Goal: Book appointment/travel/reservation

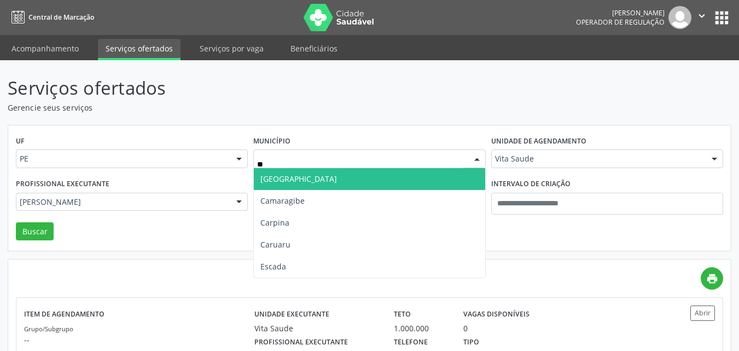
type input "***"
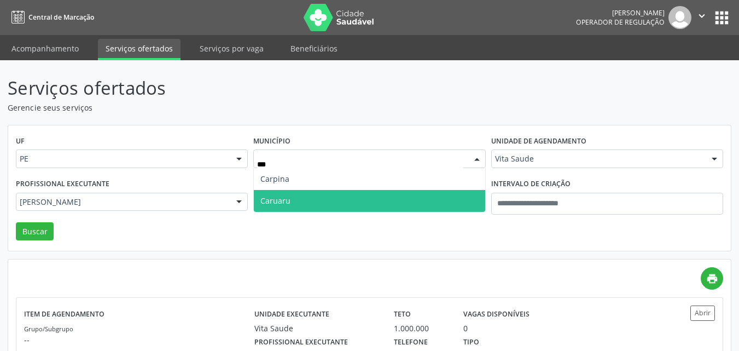
click at [289, 205] on span "Caruaru" at bounding box center [275, 200] width 30 height 10
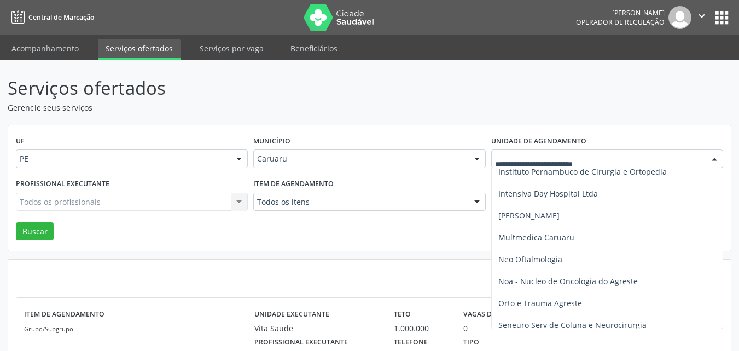
scroll to position [233, 0]
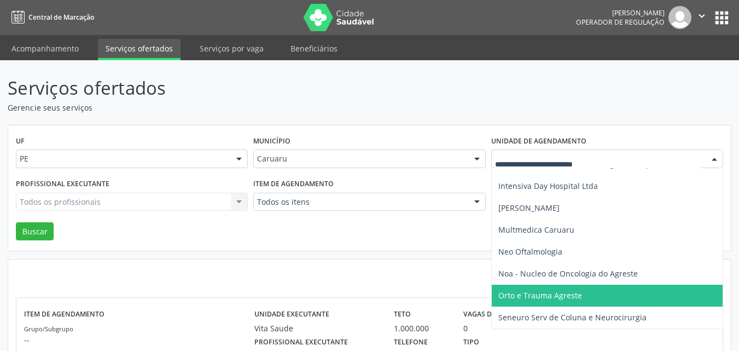
click at [565, 296] on span "Orto e Trauma Agreste" at bounding box center [540, 295] width 84 height 10
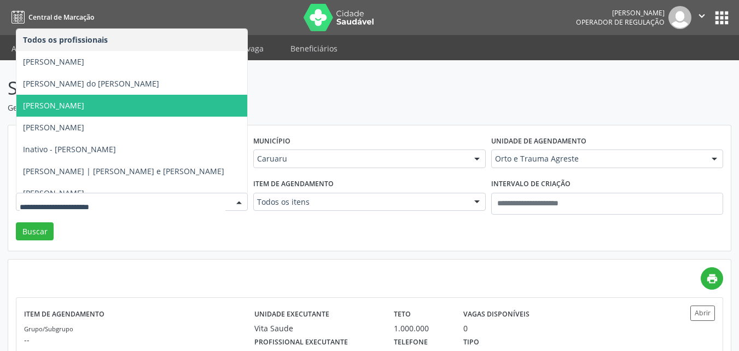
click at [71, 105] on span "Giovani Thiago Cardoso" at bounding box center [53, 105] width 61 height 10
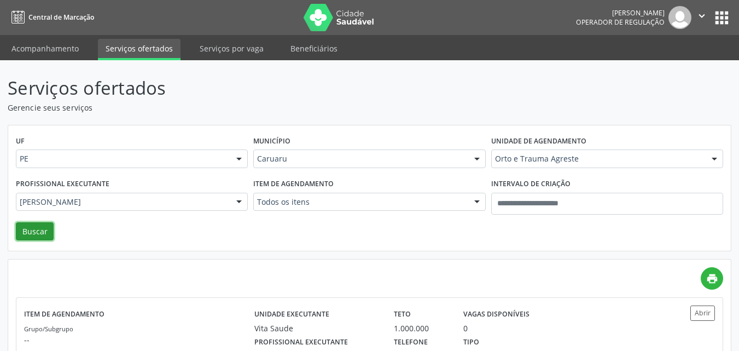
click at [36, 237] on button "Buscar" at bounding box center [35, 231] width 38 height 19
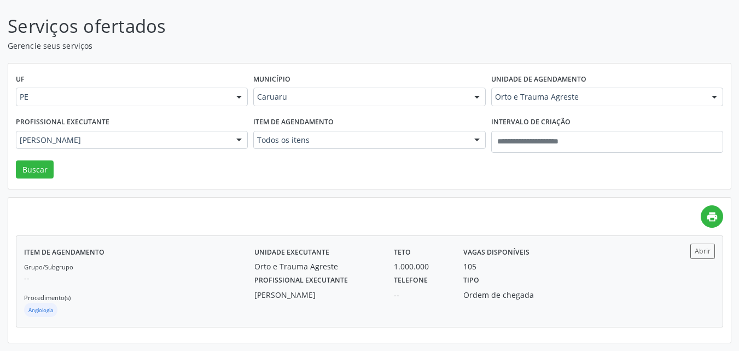
click at [547, 273] on div "Tipo Ordem de chegada" at bounding box center [507, 286] width 104 height 28
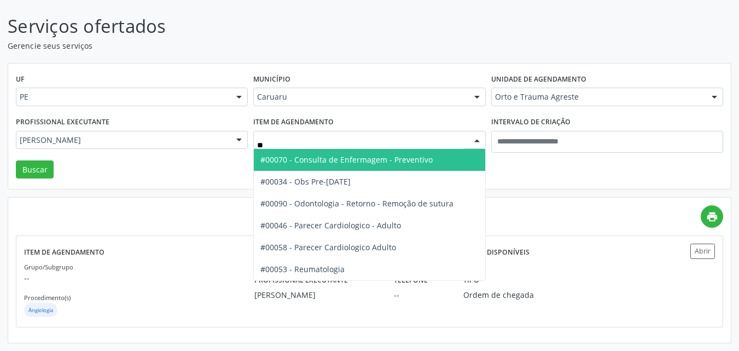
type input "***"
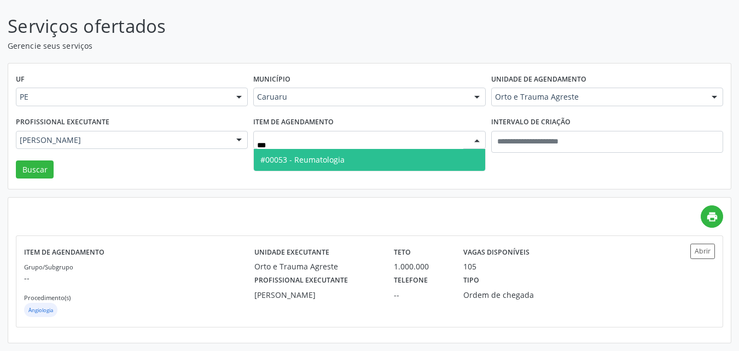
click at [322, 154] on span "#00053 - Reumatologia" at bounding box center [302, 159] width 84 height 10
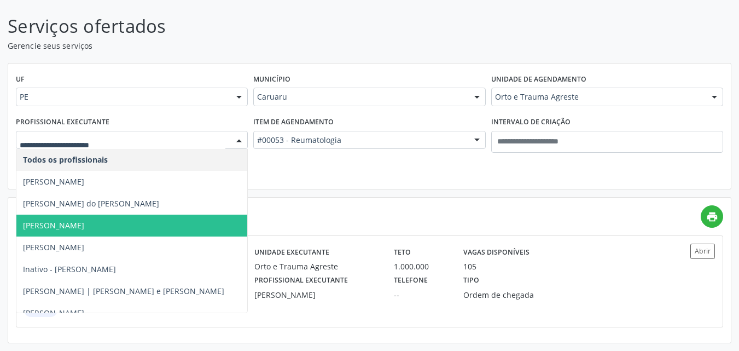
scroll to position [230, 0]
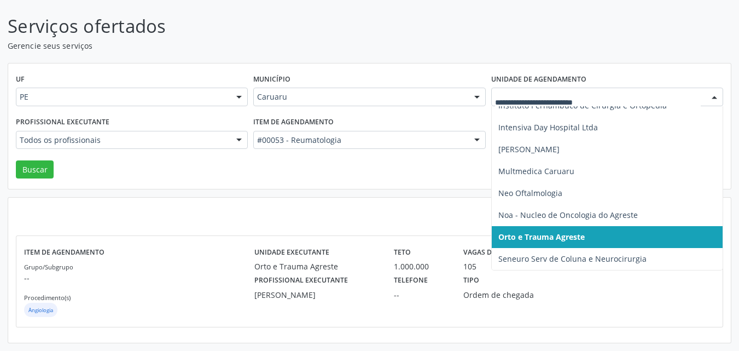
click at [512, 89] on div at bounding box center [607, 96] width 232 height 19
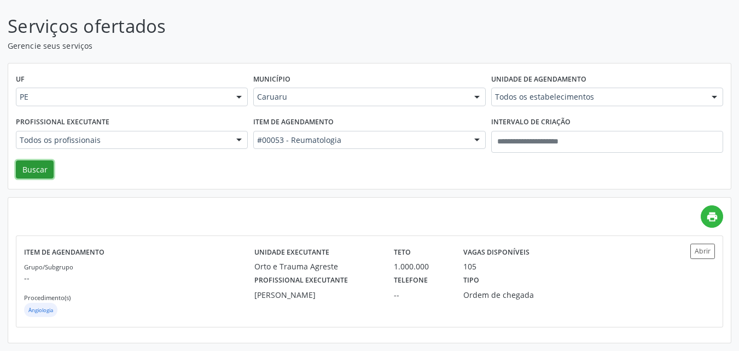
click at [40, 170] on button "Buscar" at bounding box center [35, 169] width 38 height 19
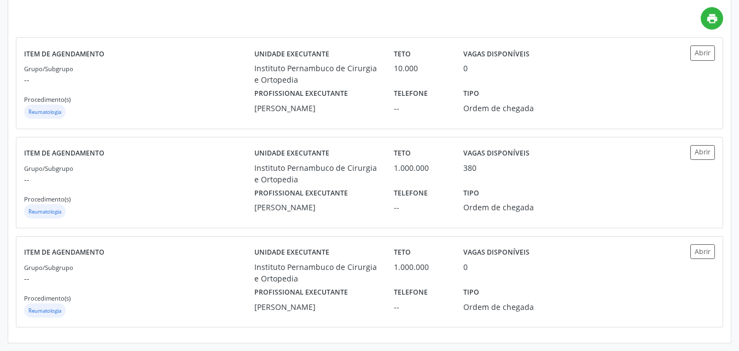
scroll to position [265, 0]
click at [479, 185] on div "Tipo Ordem de chegada" at bounding box center [507, 199] width 104 height 28
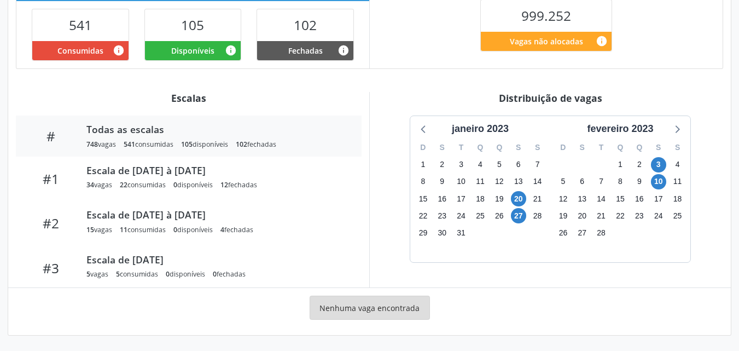
scroll to position [285, 0]
click at [635, 131] on div "fevereiro 2023" at bounding box center [619, 128] width 75 height 15
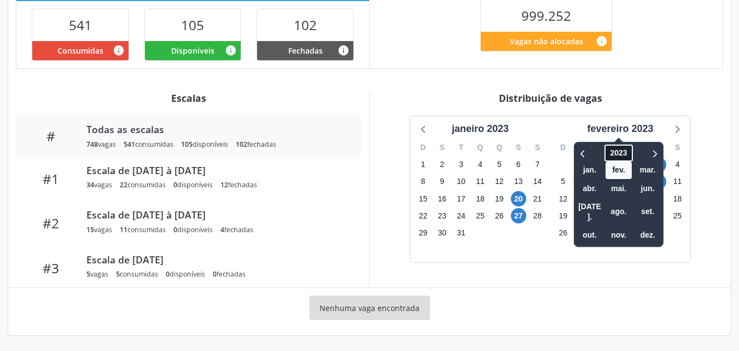
click at [627, 151] on span "2023" at bounding box center [619, 152] width 28 height 17
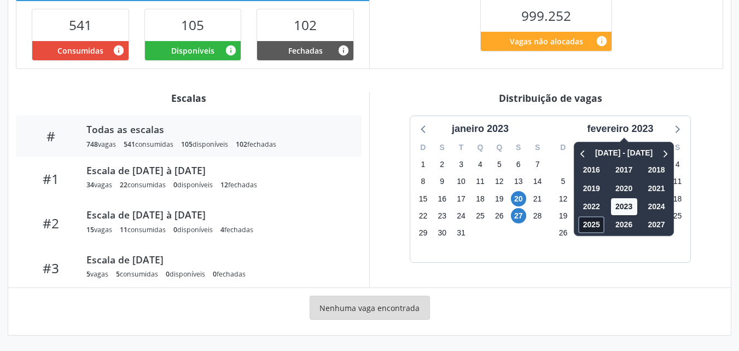
click at [591, 221] on span "2025" at bounding box center [592, 224] width 26 height 17
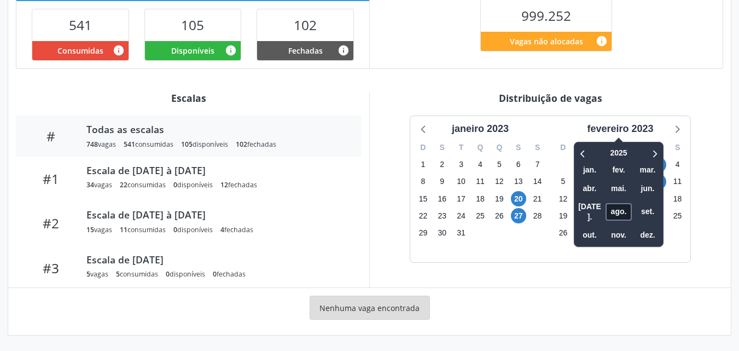
click at [620, 203] on span "ago." at bounding box center [618, 211] width 26 height 17
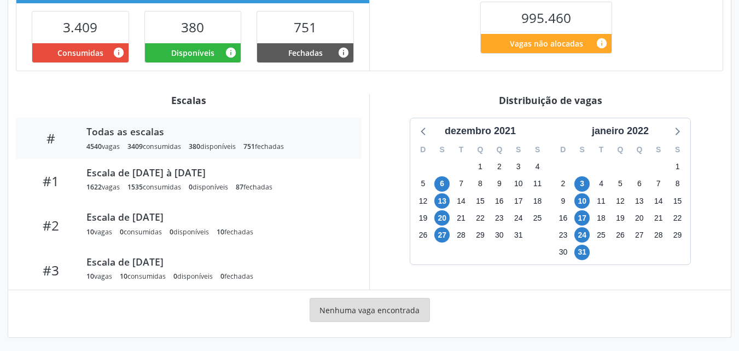
scroll to position [284, 0]
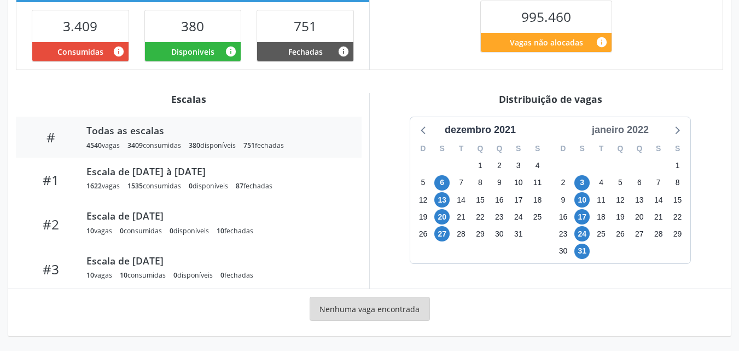
click at [637, 131] on div "janeiro 2022" at bounding box center [620, 129] width 66 height 15
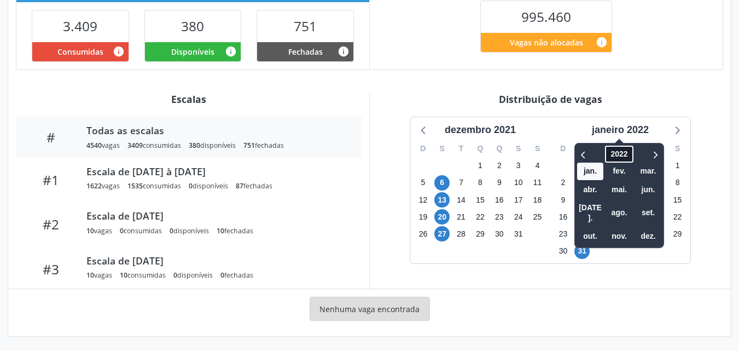
click at [623, 159] on span "2022" at bounding box center [619, 153] width 28 height 17
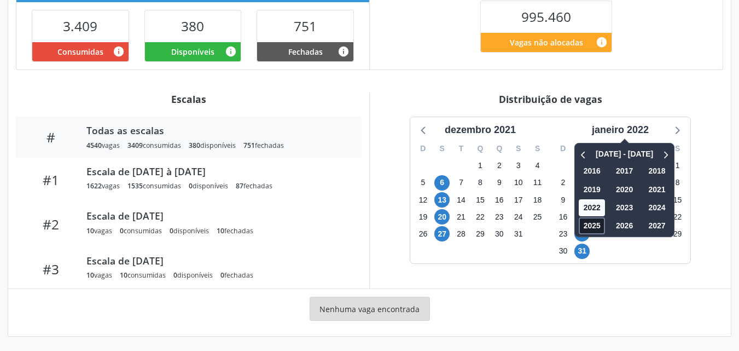
click at [599, 227] on span "2025" at bounding box center [592, 225] width 26 height 17
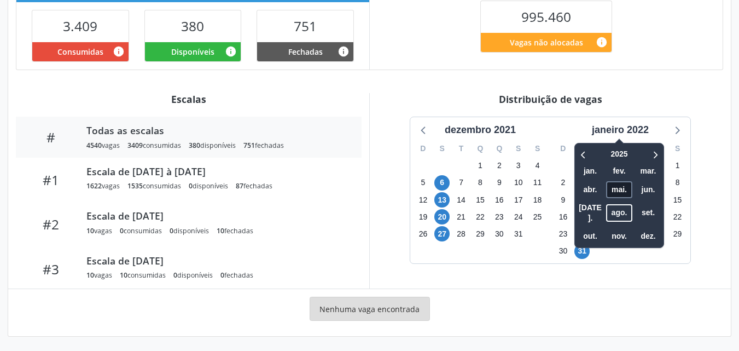
click at [619, 197] on span "mai." at bounding box center [619, 189] width 26 height 17
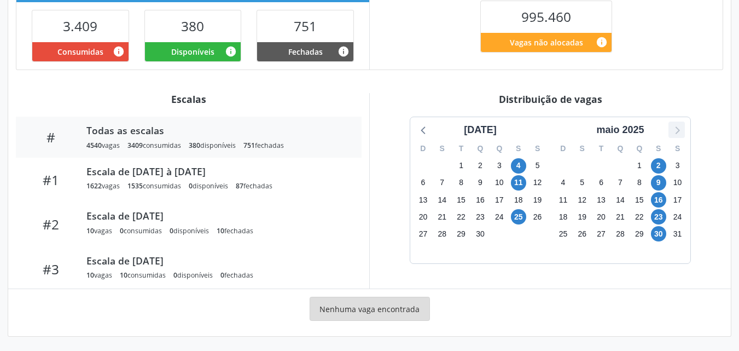
click at [675, 129] on icon at bounding box center [676, 129] width 14 height 14
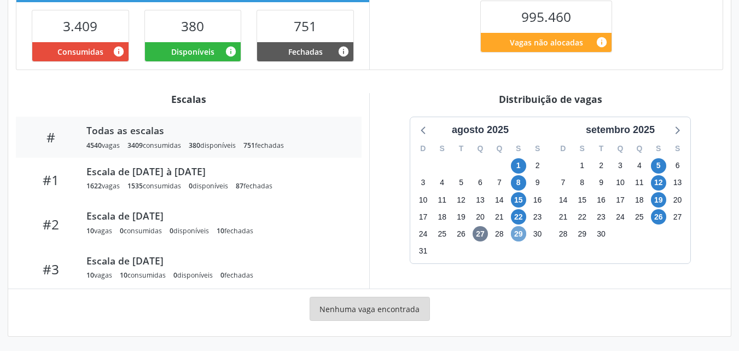
click at [519, 233] on span "29" at bounding box center [518, 233] width 15 height 15
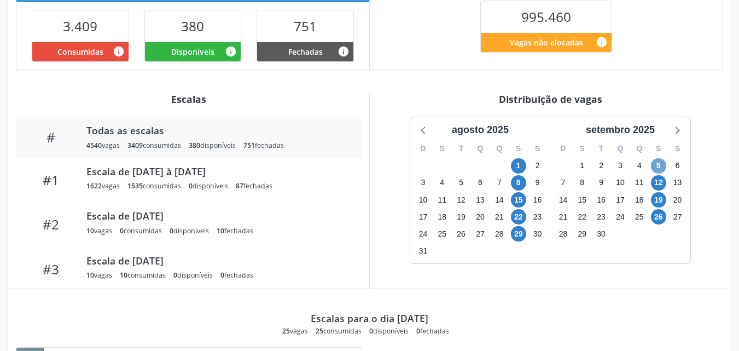
click at [657, 161] on span "5" at bounding box center [658, 165] width 15 height 15
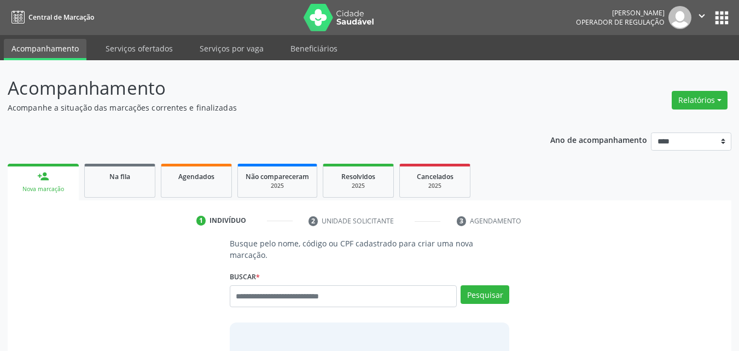
scroll to position [14, 0]
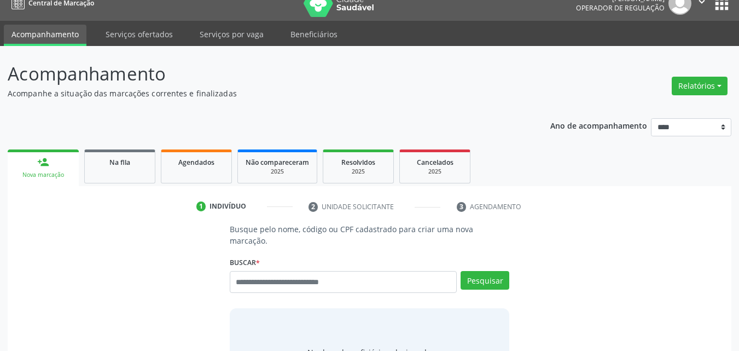
click at [329, 271] on input "text" at bounding box center [343, 282] width 227 height 22
type input "*********"
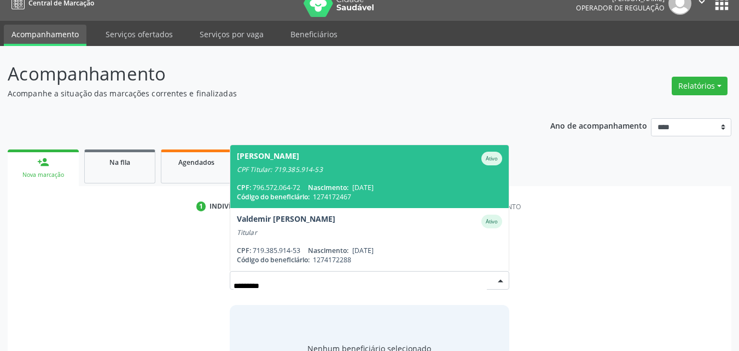
click at [300, 183] on div "CPF: 796.572.064-72 Nascimento: [DATE]" at bounding box center [370, 187] width 266 height 9
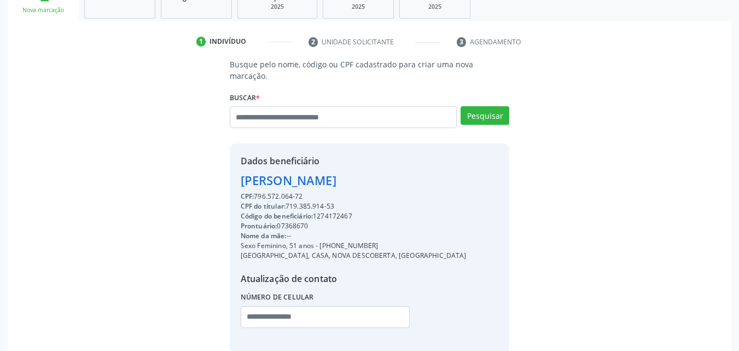
scroll to position [189, 0]
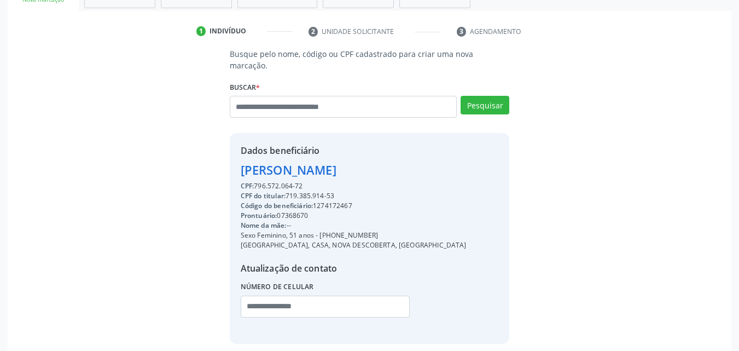
click at [348, 201] on div "Código do beneficiário: 1274172467" at bounding box center [354, 206] width 226 height 10
copy div "1274172467"
drag, startPoint x: 320, startPoint y: 222, endPoint x: 373, endPoint y: 223, distance: 53.6
click at [373, 230] on div "Sexo Feminino, 51 anos - [PHONE_NUMBER]" at bounding box center [354, 235] width 226 height 10
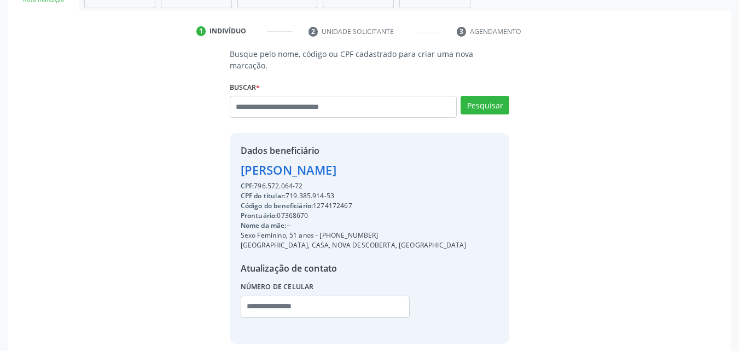
copy div "[PHONE_NUMBER]"
click at [338, 296] on input "text" at bounding box center [326, 306] width 170 height 22
paste input "**********"
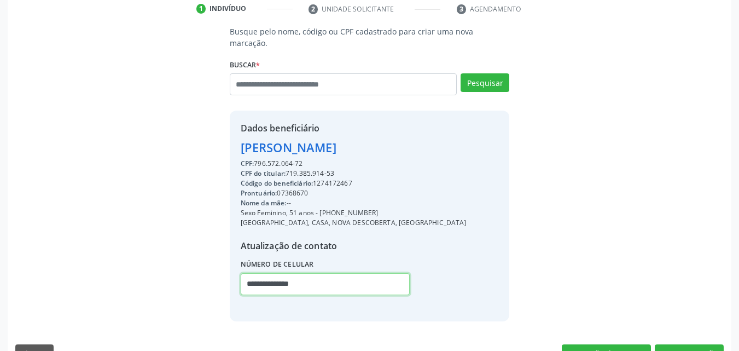
scroll to position [227, 0]
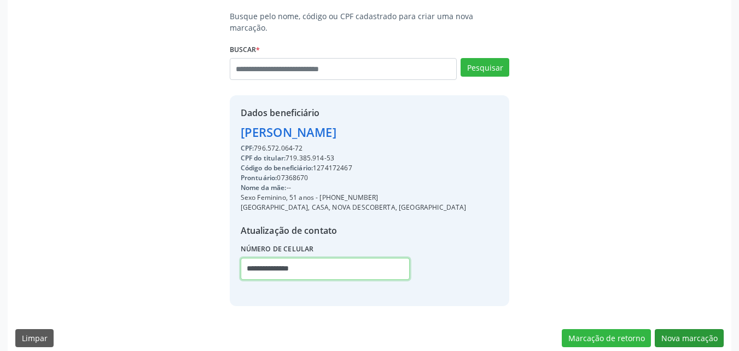
type input "**********"
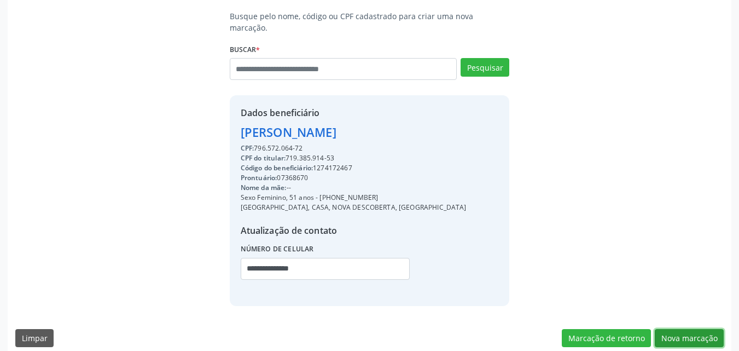
click at [692, 329] on button "Nova marcação" at bounding box center [689, 338] width 69 height 19
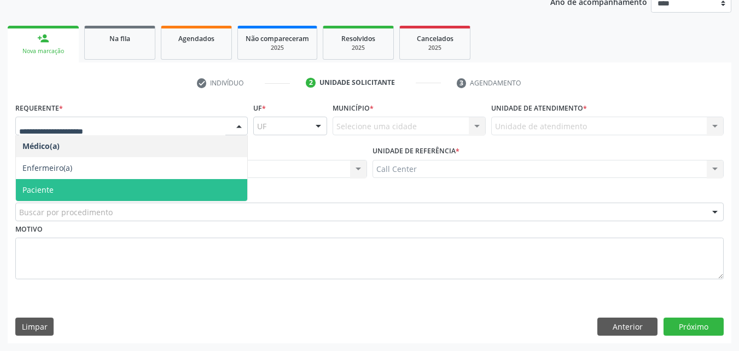
drag, startPoint x: 53, startPoint y: 185, endPoint x: 65, endPoint y: 192, distance: 13.8
click at [65, 192] on span "Paciente" at bounding box center [131, 190] width 231 height 22
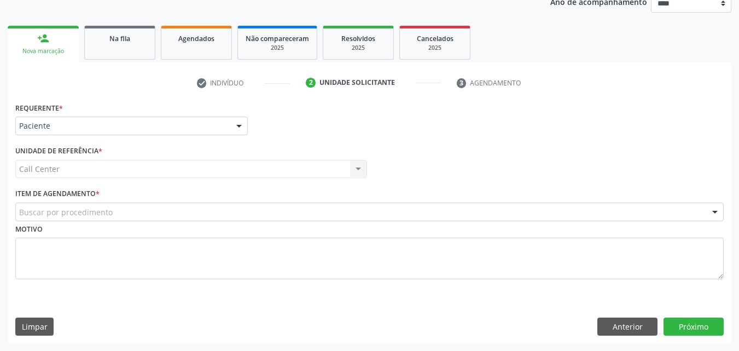
click at [65, 192] on div "Requerente * Paciente Médico(a) Enfermeiro(a) Paciente Nenhum resultado encontr…" at bounding box center [369, 197] width 708 height 195
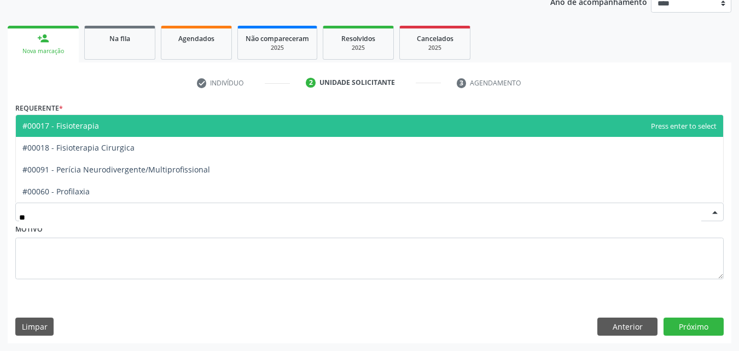
type input "***"
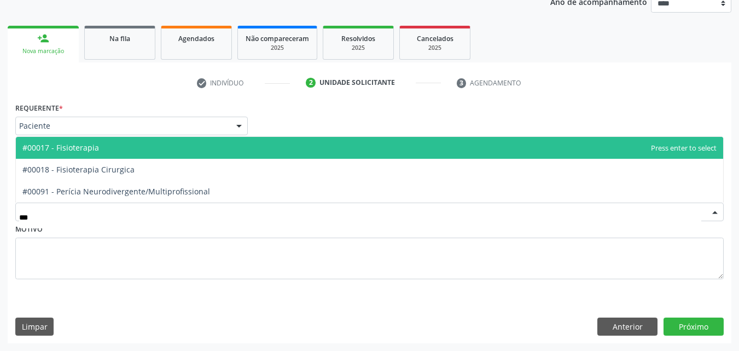
click at [88, 139] on span "#00017 - Fisioterapia" at bounding box center [369, 148] width 707 height 22
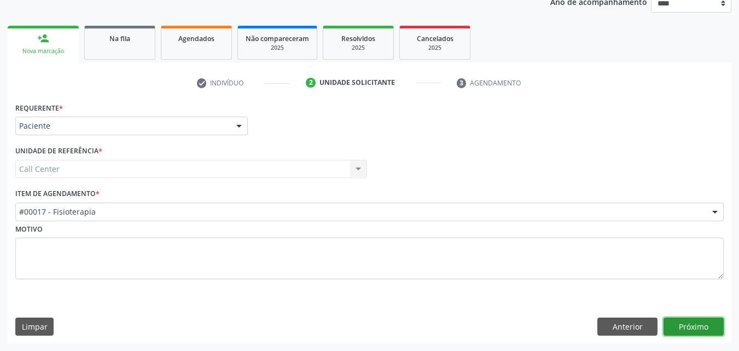
click at [694, 324] on button "Próximo" at bounding box center [693, 326] width 60 height 19
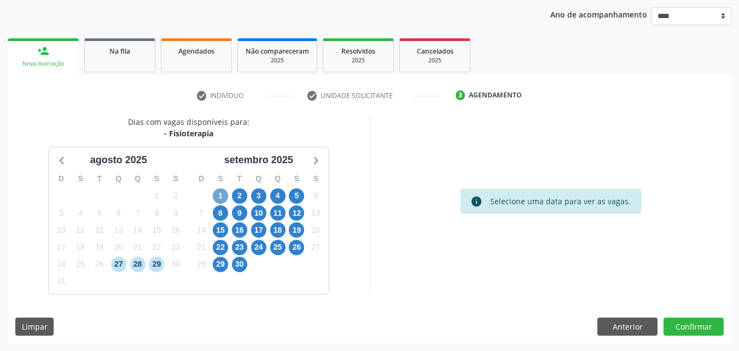
click at [224, 199] on span "1" at bounding box center [220, 195] width 15 height 15
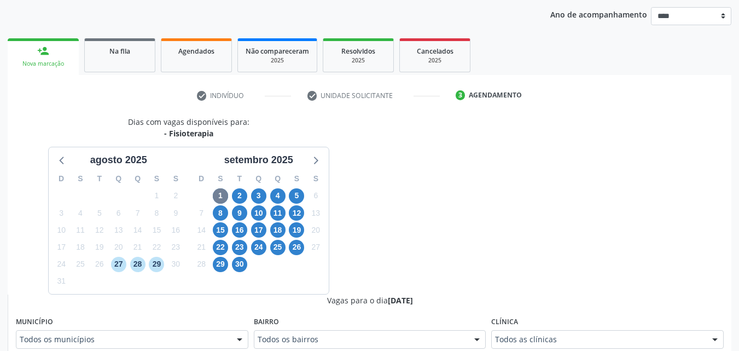
scroll to position [130, 0]
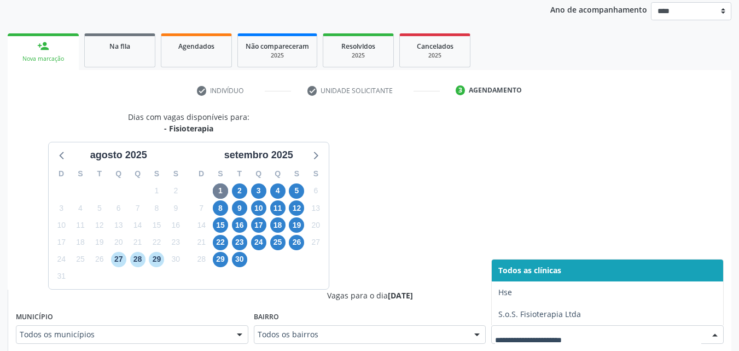
click at [631, 336] on input "text" at bounding box center [598, 340] width 206 height 22
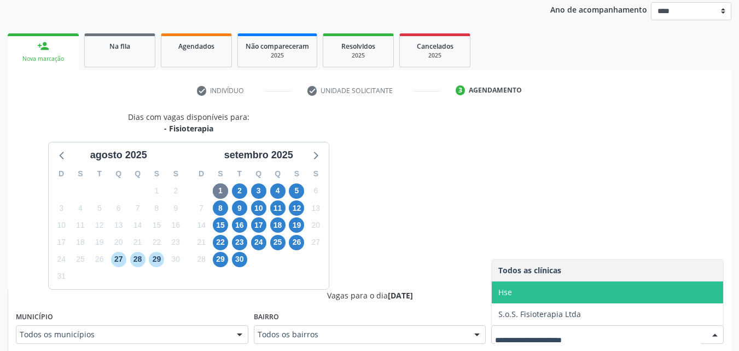
click at [586, 290] on span "Hse" at bounding box center [607, 292] width 231 height 22
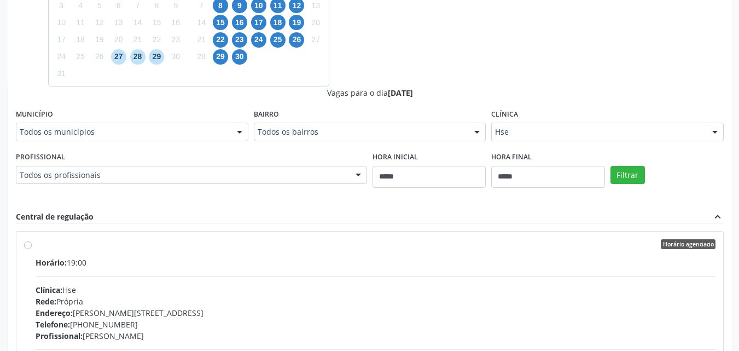
scroll to position [306, 0]
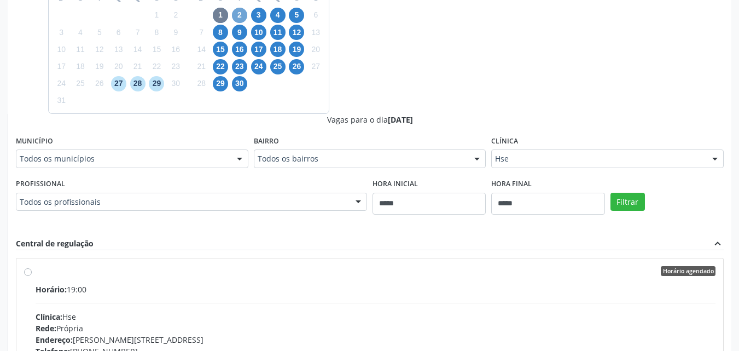
click at [243, 13] on span "2" at bounding box center [239, 15] width 15 height 15
click at [244, 283] on div "Horário: 17:15" at bounding box center [376, 288] width 680 height 11
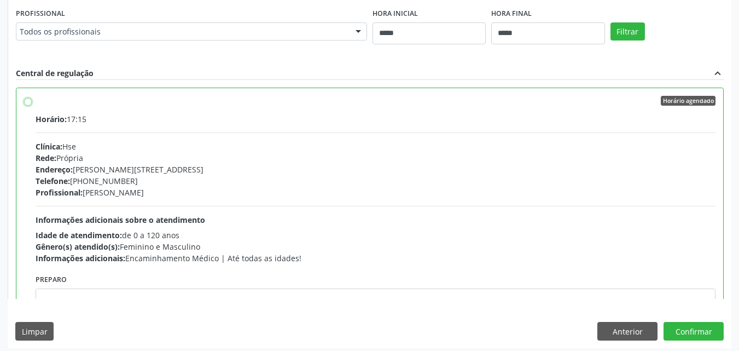
scroll to position [481, 0]
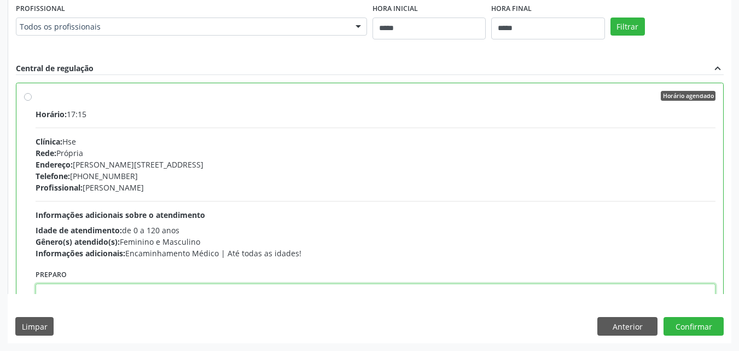
click at [60, 289] on textarea at bounding box center [376, 304] width 680 height 42
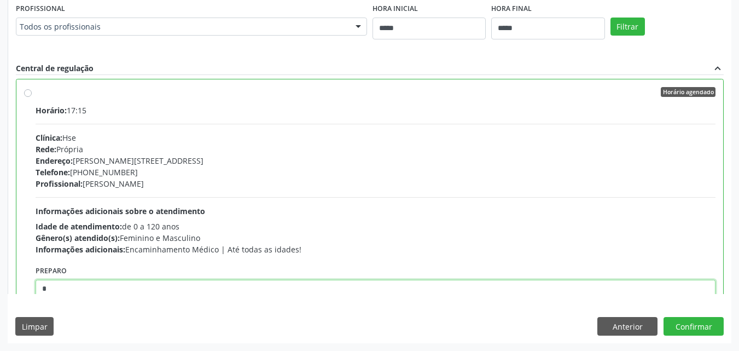
paste textarea "**********"
type textarea "**********"
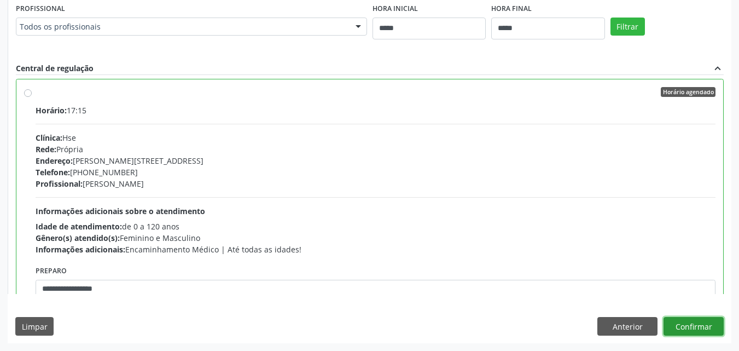
click at [690, 331] on button "Confirmar" at bounding box center [693, 326] width 60 height 19
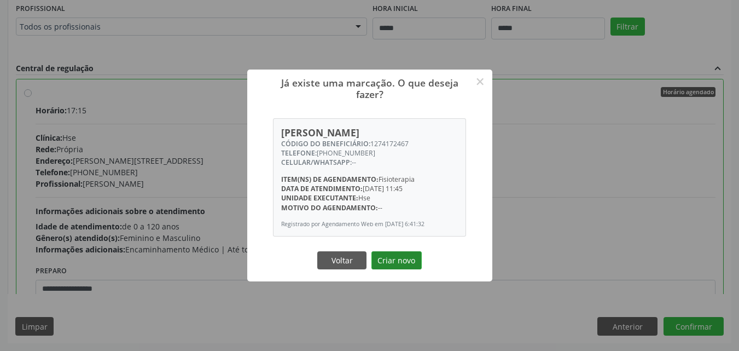
click at [393, 255] on button "Criar novo" at bounding box center [396, 260] width 50 height 19
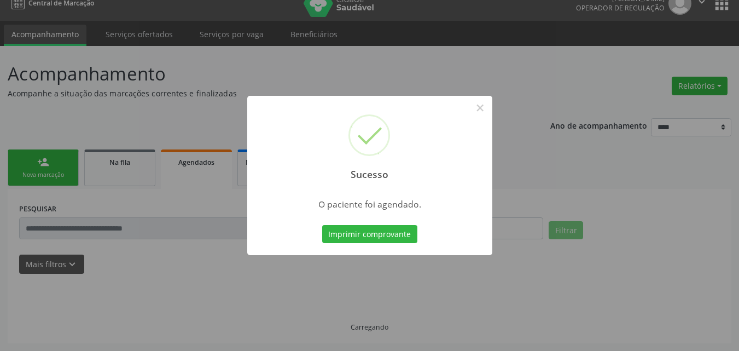
scroll to position [14, 0]
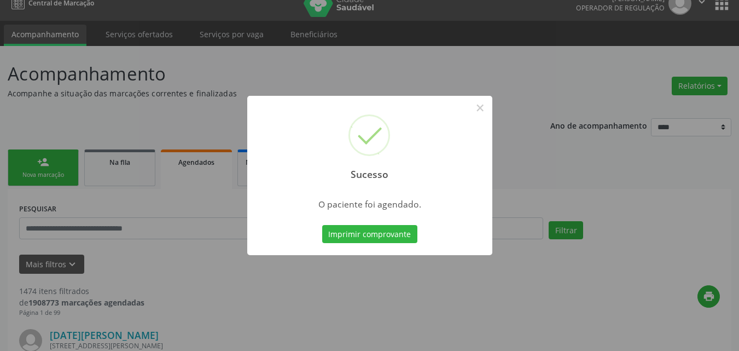
click at [340, 223] on div "Imprimir comprovante Cancel" at bounding box center [369, 234] width 100 height 23
click at [340, 227] on button "Imprimir comprovante" at bounding box center [369, 234] width 95 height 19
